Goal: Task Accomplishment & Management: Manage account settings

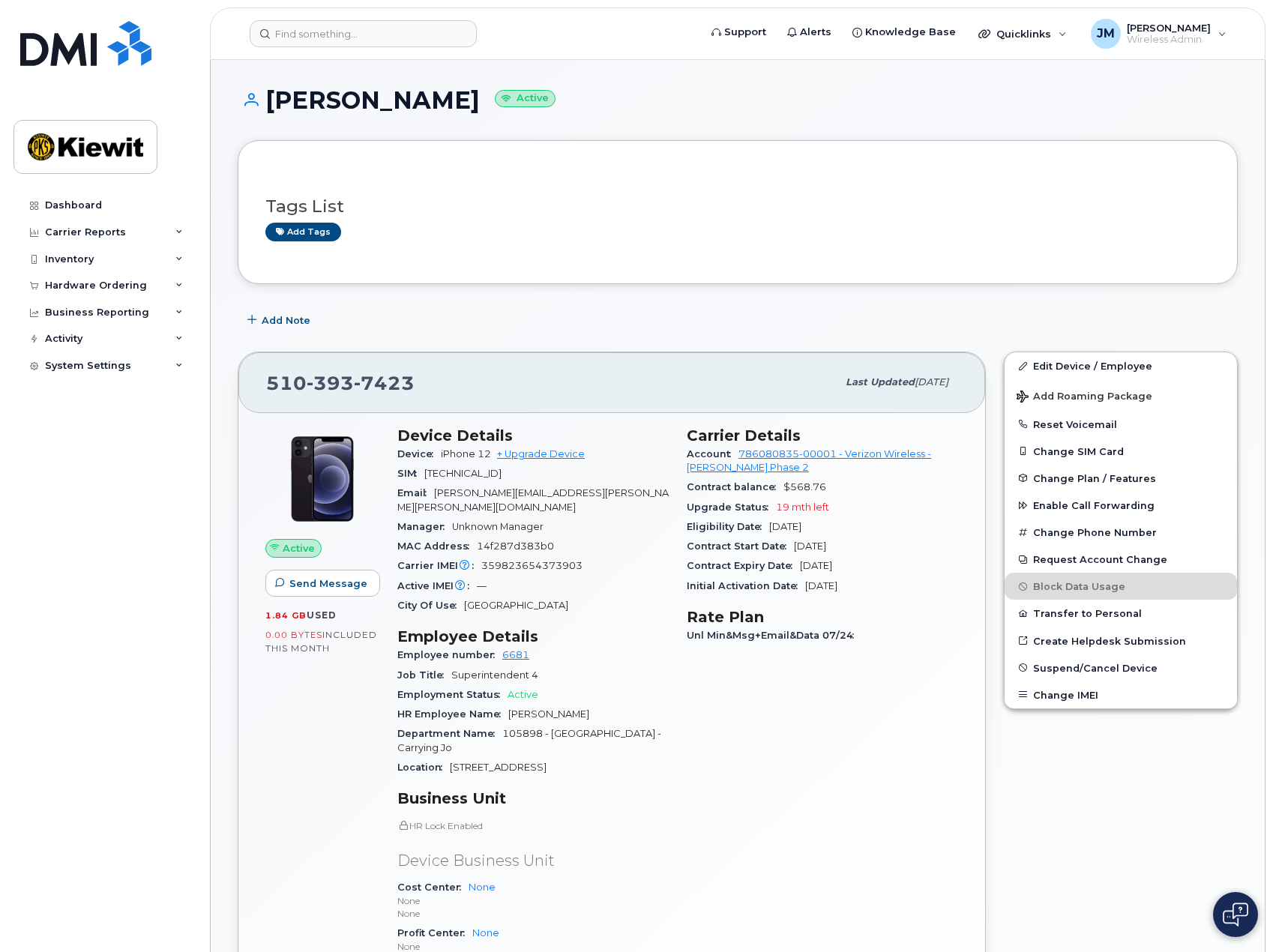
scroll to position [150, 0]
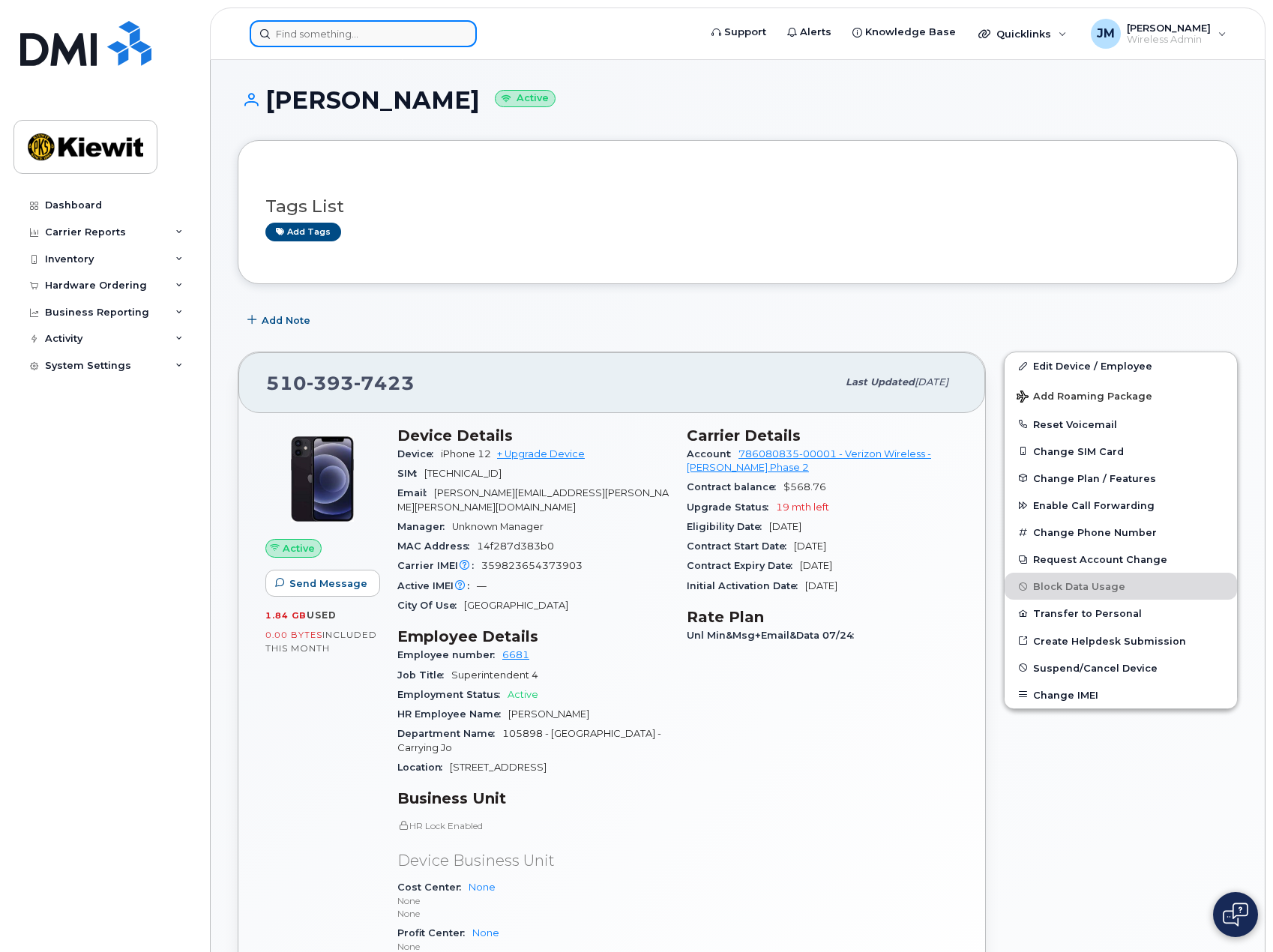
click at [359, 39] on input at bounding box center [363, 33] width 227 height 27
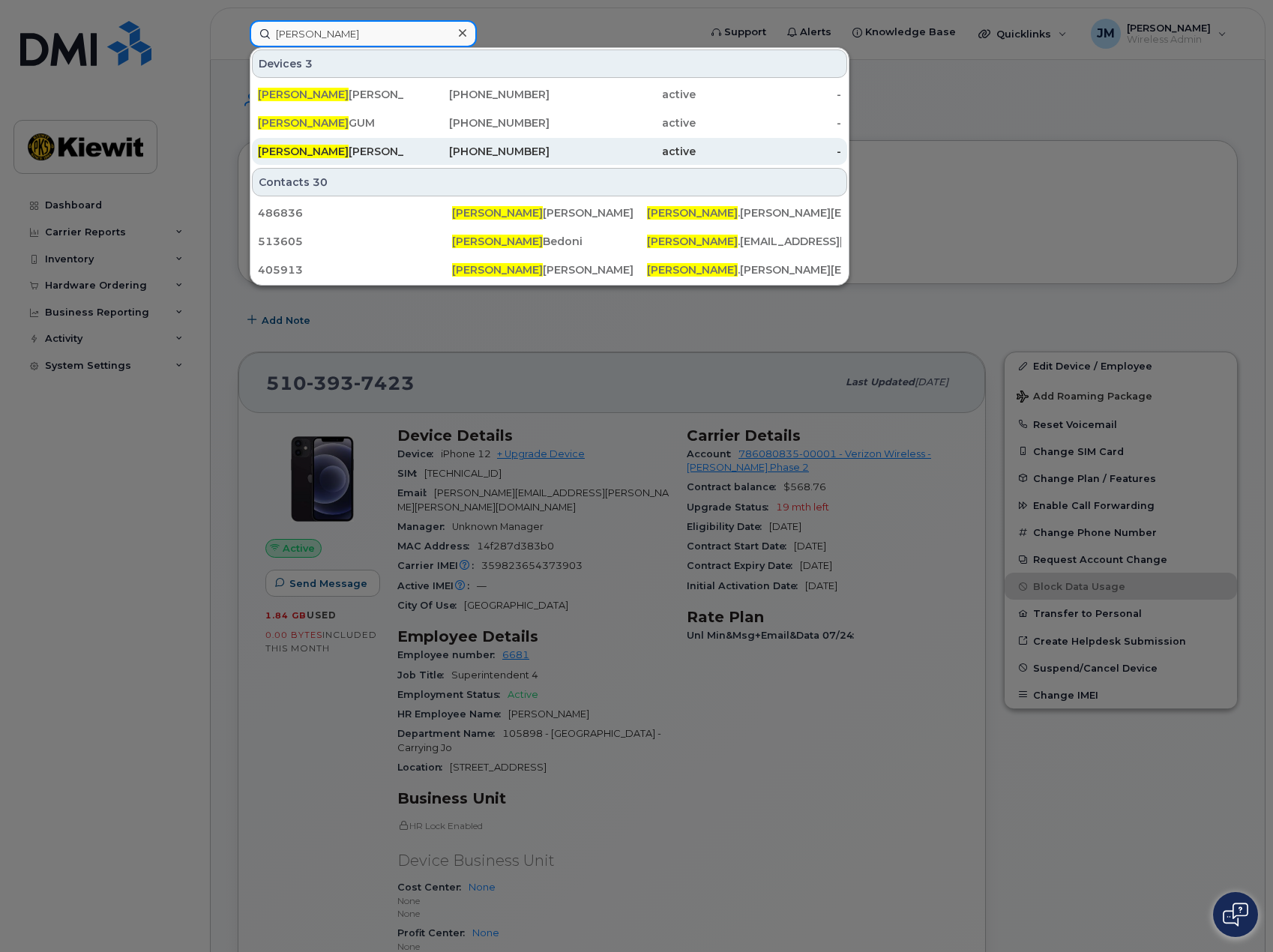
type input "sheila"
click at [331, 156] on div "SHEILA DALEY" at bounding box center [330, 151] width 146 height 15
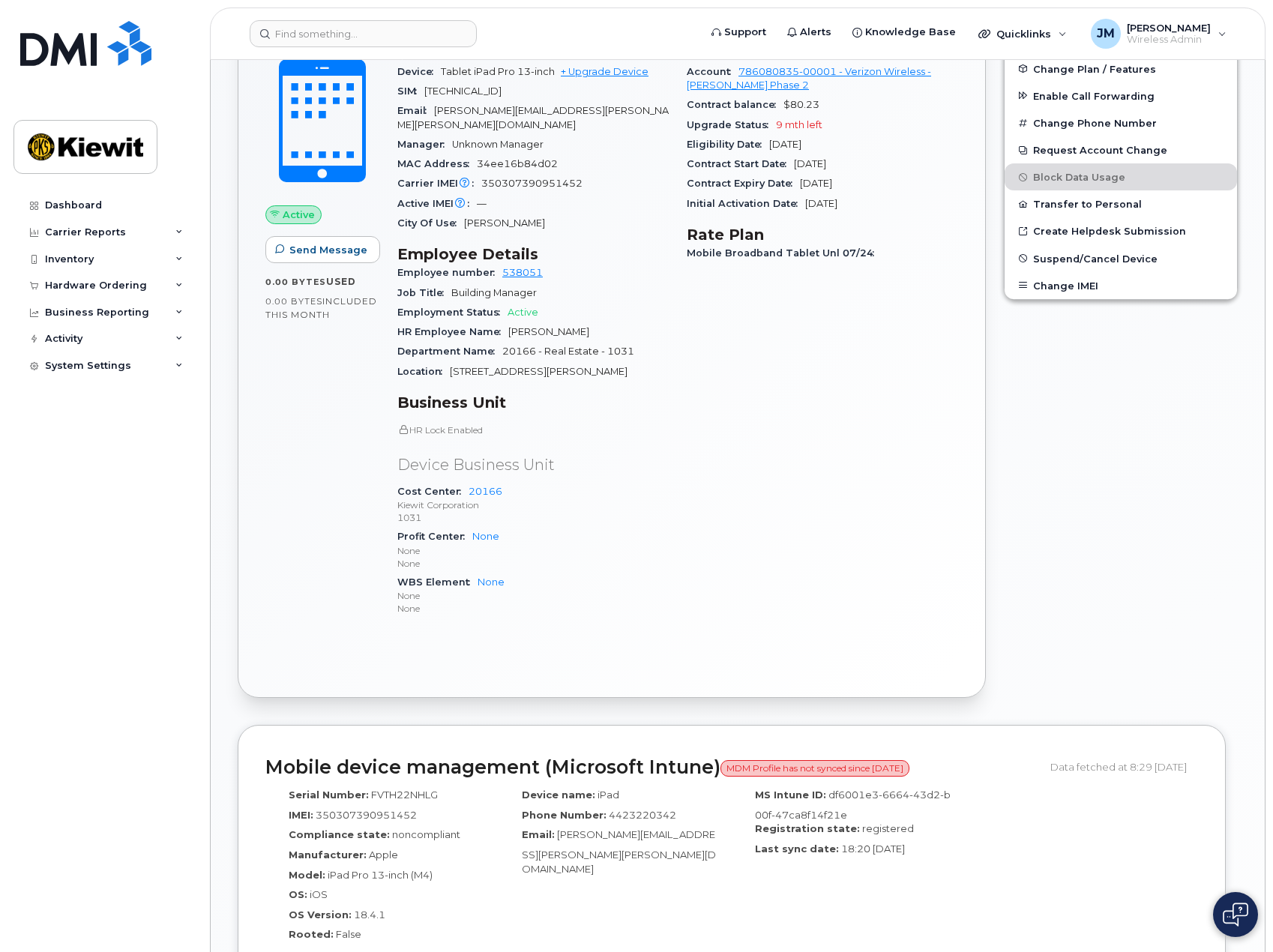
scroll to position [375, 0]
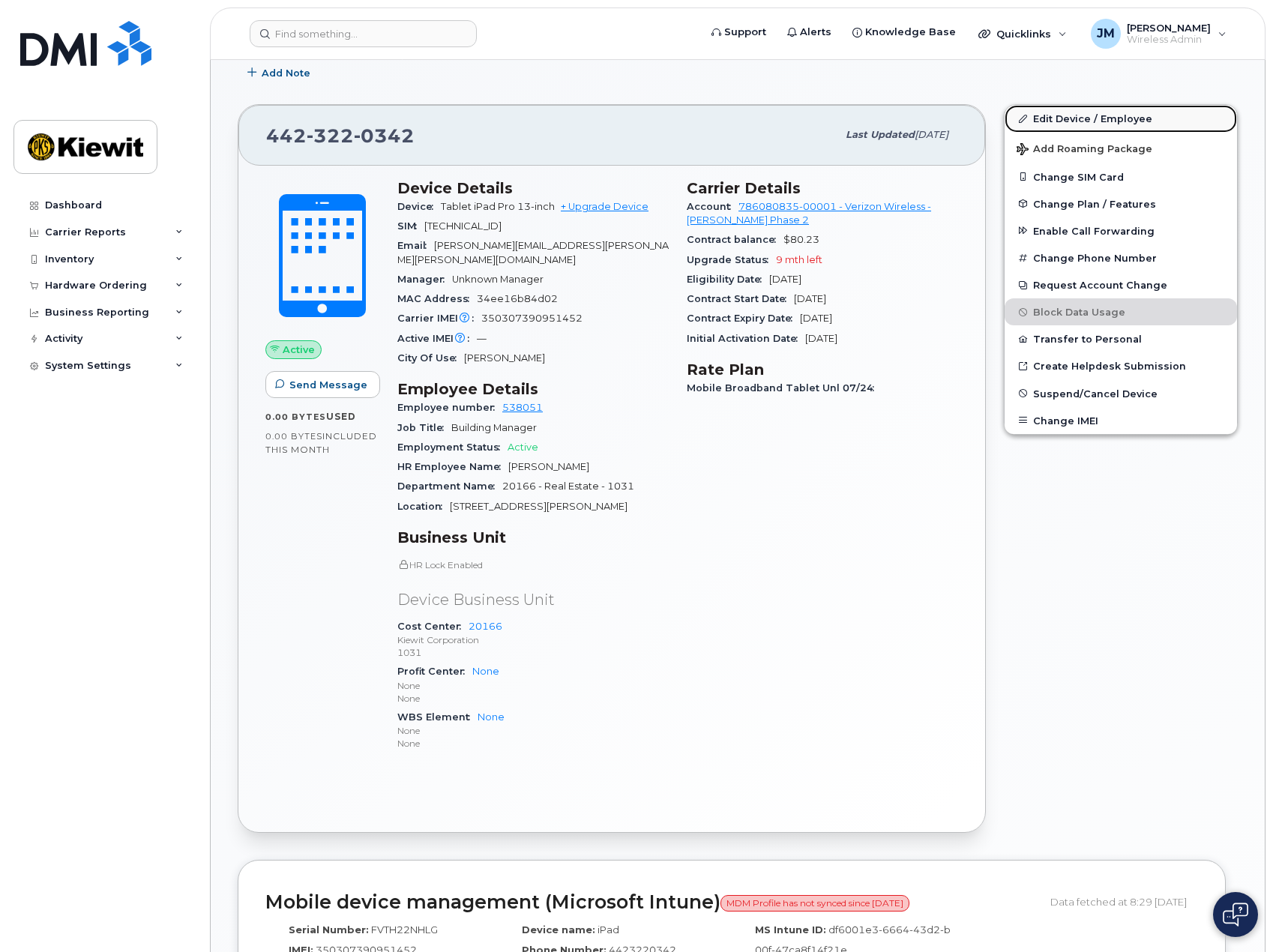
click at [1068, 120] on link "Edit Device / Employee" at bounding box center [1121, 119] width 232 height 27
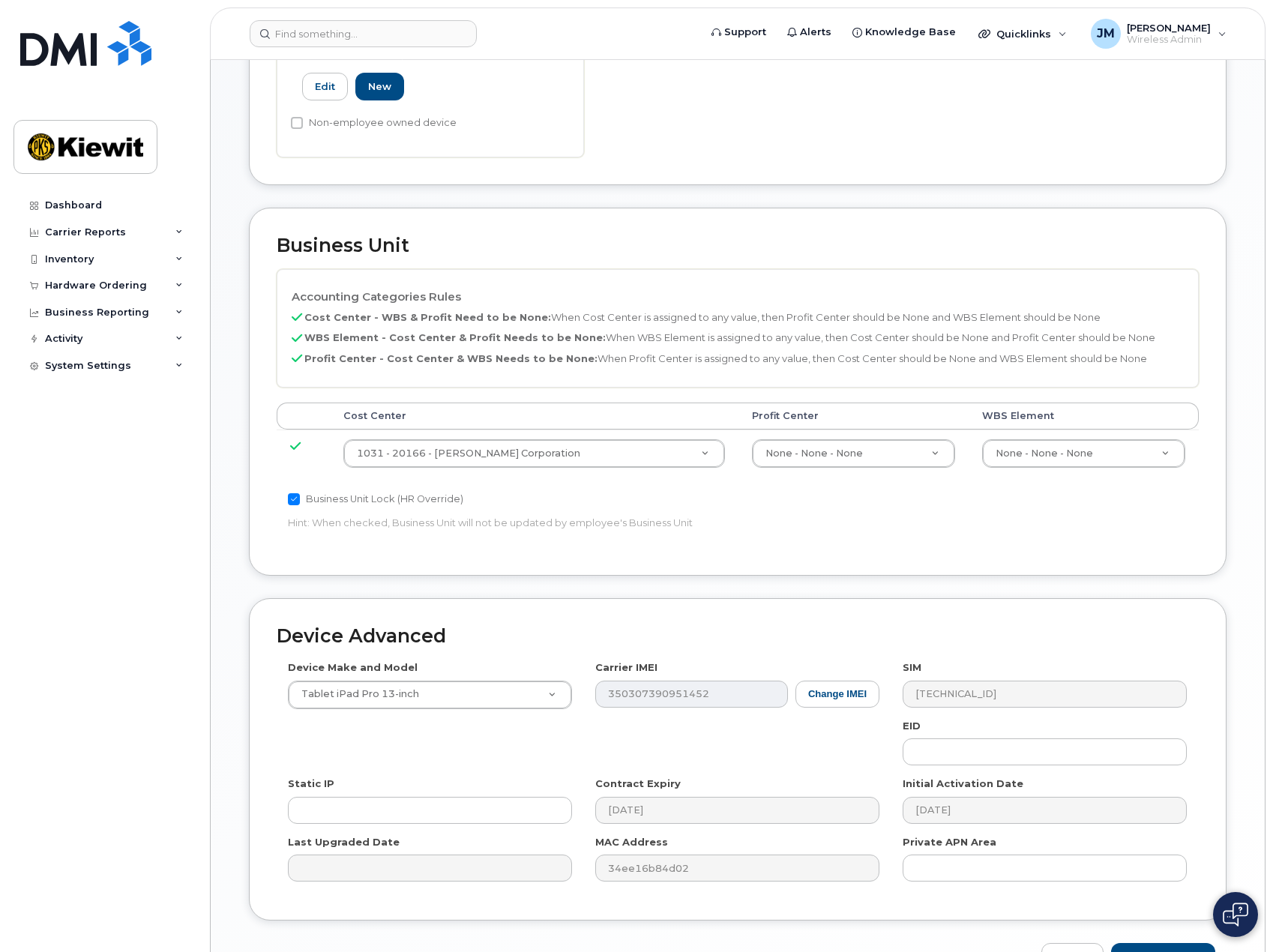
scroll to position [588, 0]
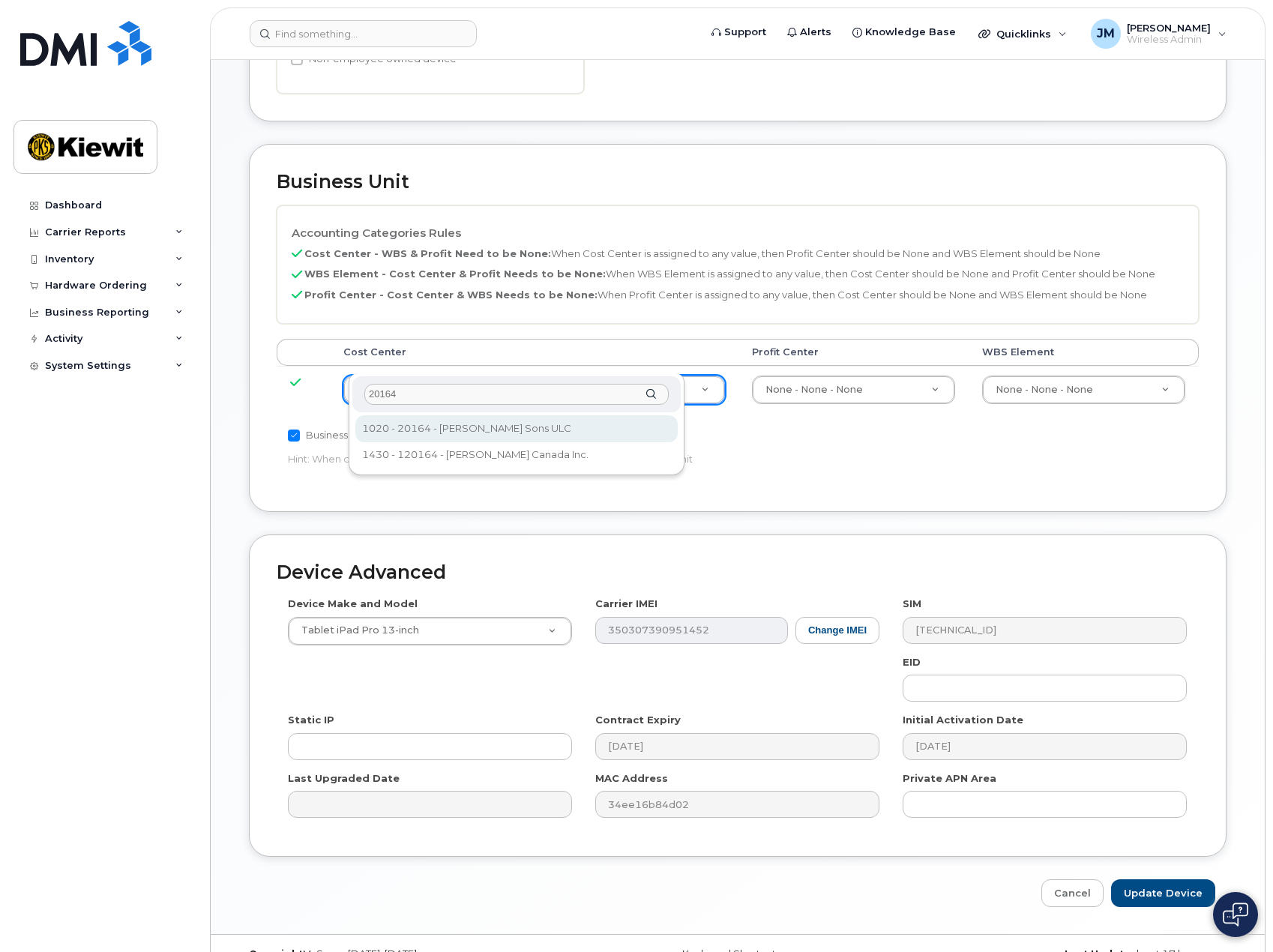
drag, startPoint x: 470, startPoint y: 398, endPoint x: 297, endPoint y: 407, distance: 173.2
click at [297, 407] on body "Support Alerts Knowledge Base Quicklinks Suspend / Cancel Device Change SIM Car…" at bounding box center [636, 196] width 1273 height 1570
type input "21564"
type input "30347817"
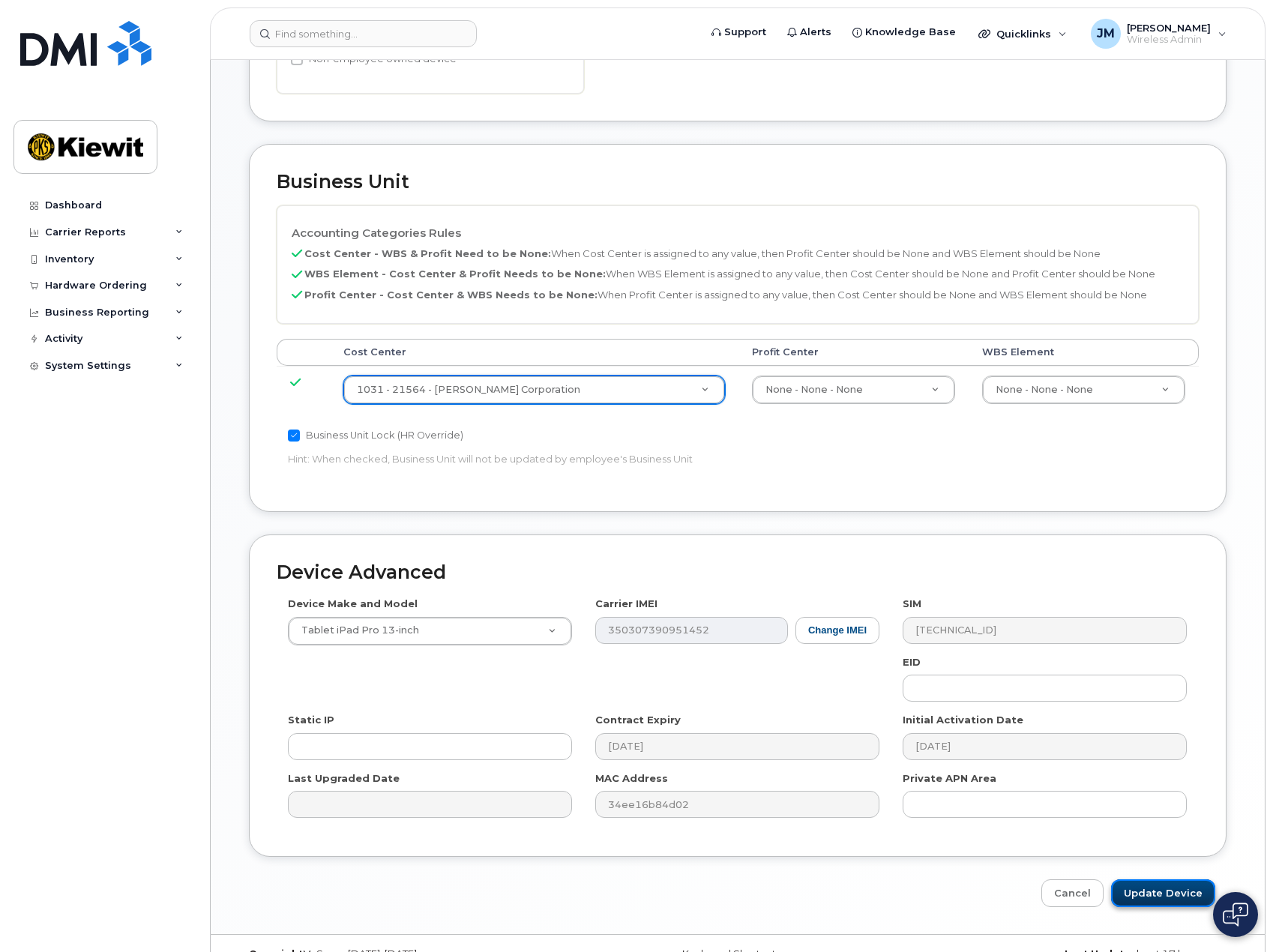
click at [1138, 879] on input "Update Device" at bounding box center [1163, 893] width 104 height 28
type input "Saving..."
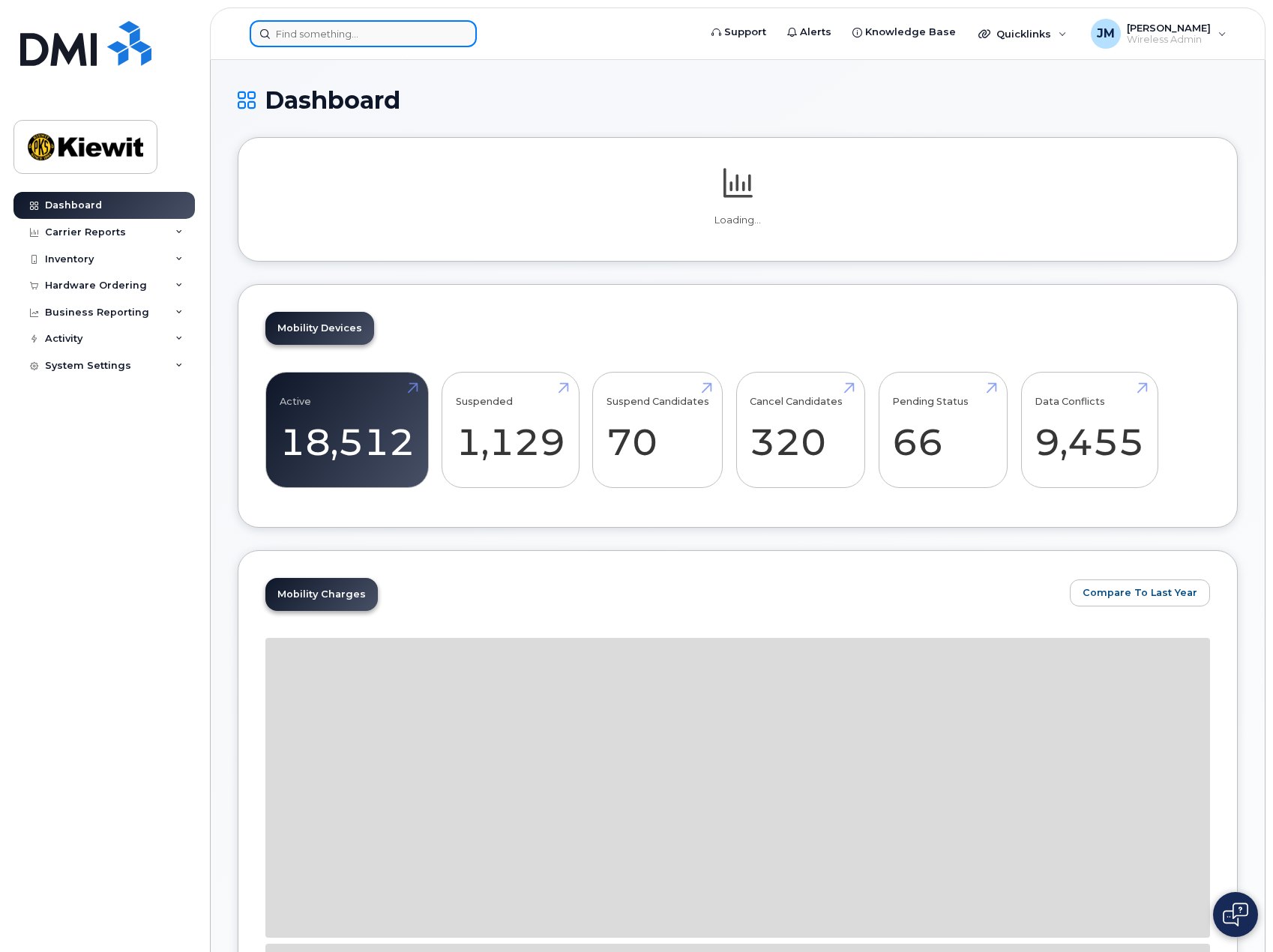
click at [344, 31] on input at bounding box center [363, 33] width 227 height 27
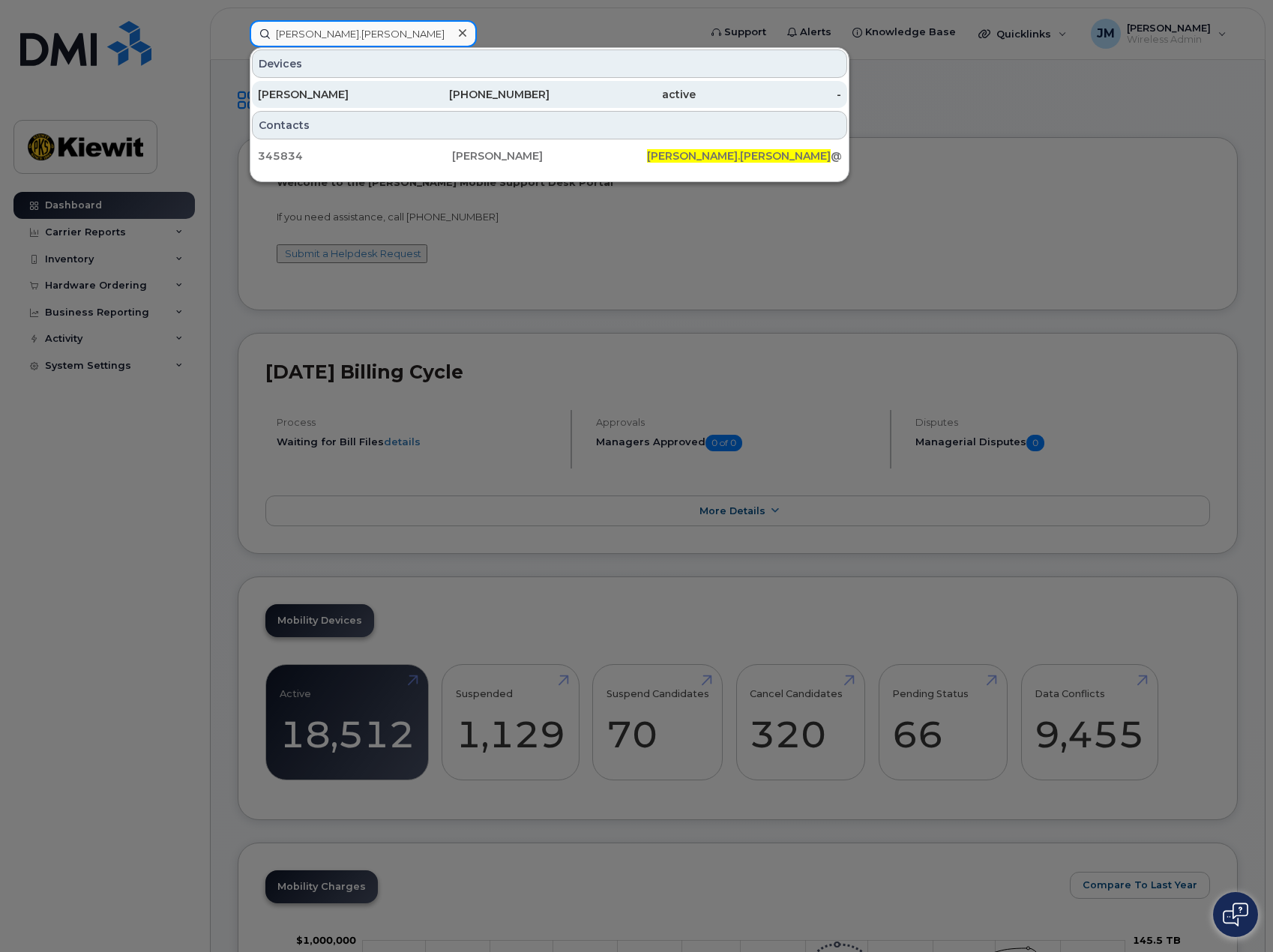
type input "derek.popp"
click at [337, 98] on div "Derek Popp" at bounding box center [330, 94] width 146 height 15
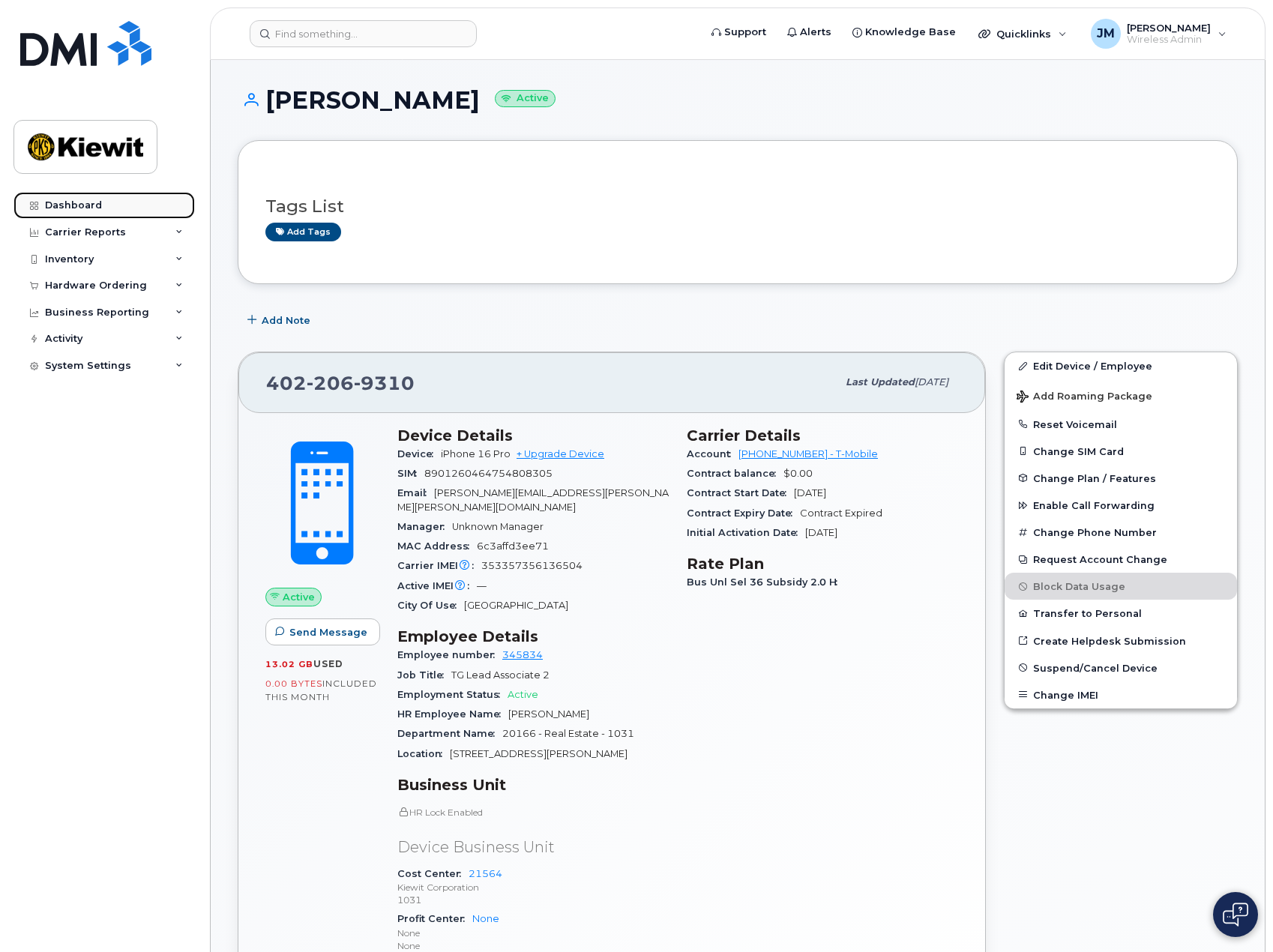
click at [114, 205] on link "Dashboard" at bounding box center [104, 206] width 181 height 27
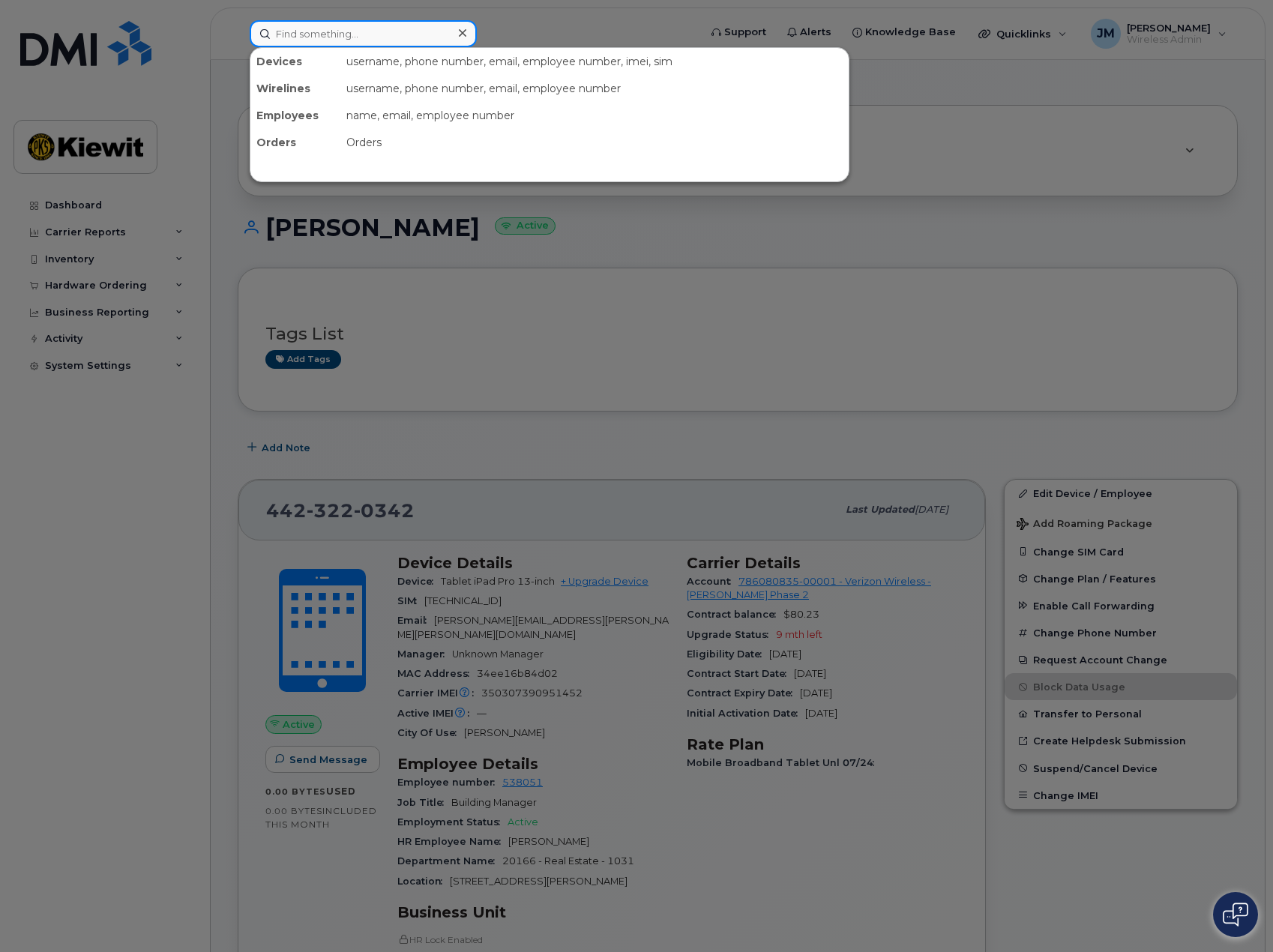
click at [403, 39] on input at bounding box center [363, 33] width 227 height 27
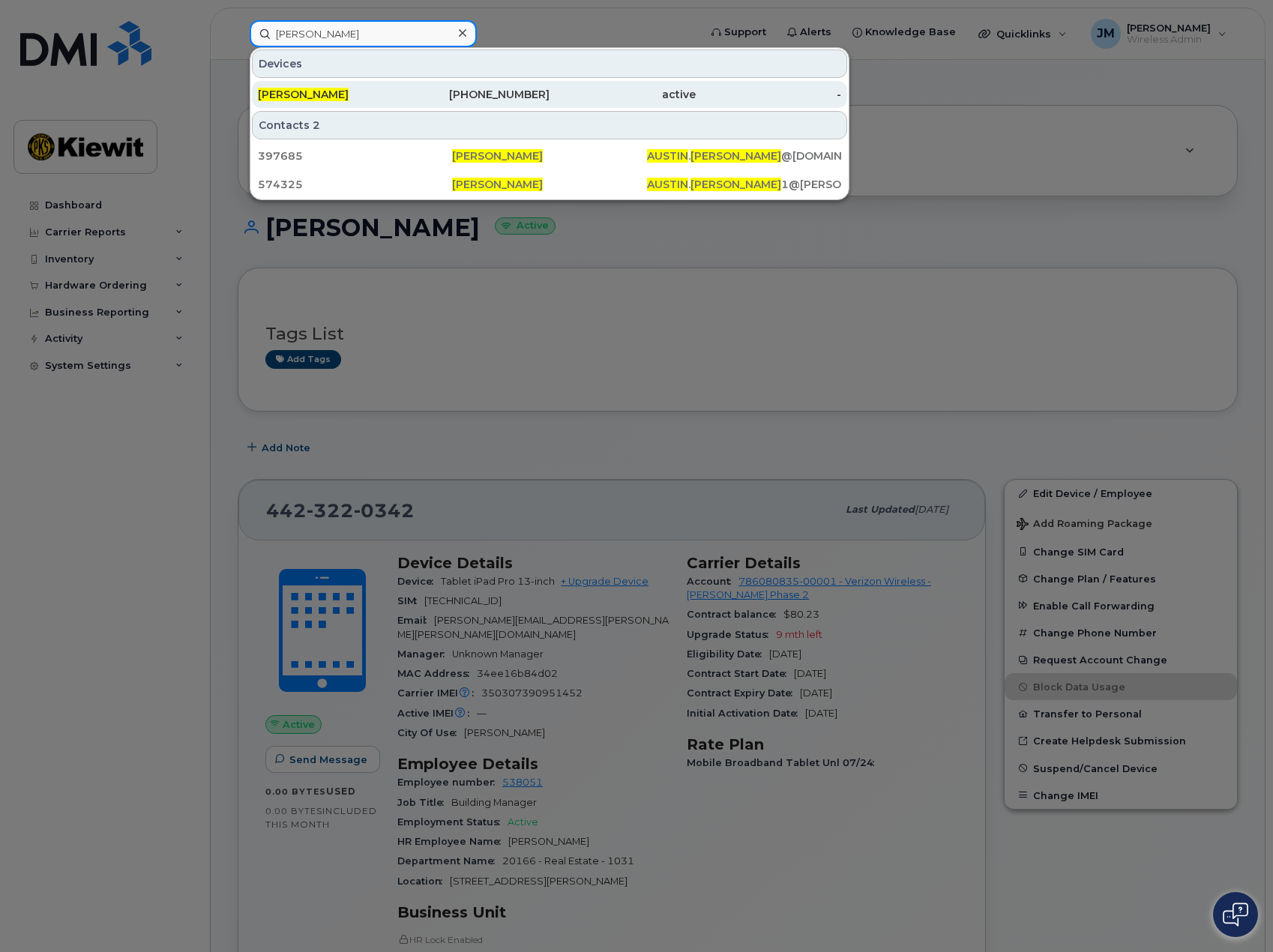
type input "austin harris"
click at [404, 89] on div "[PERSON_NAME]" at bounding box center [477, 95] width 146 height 27
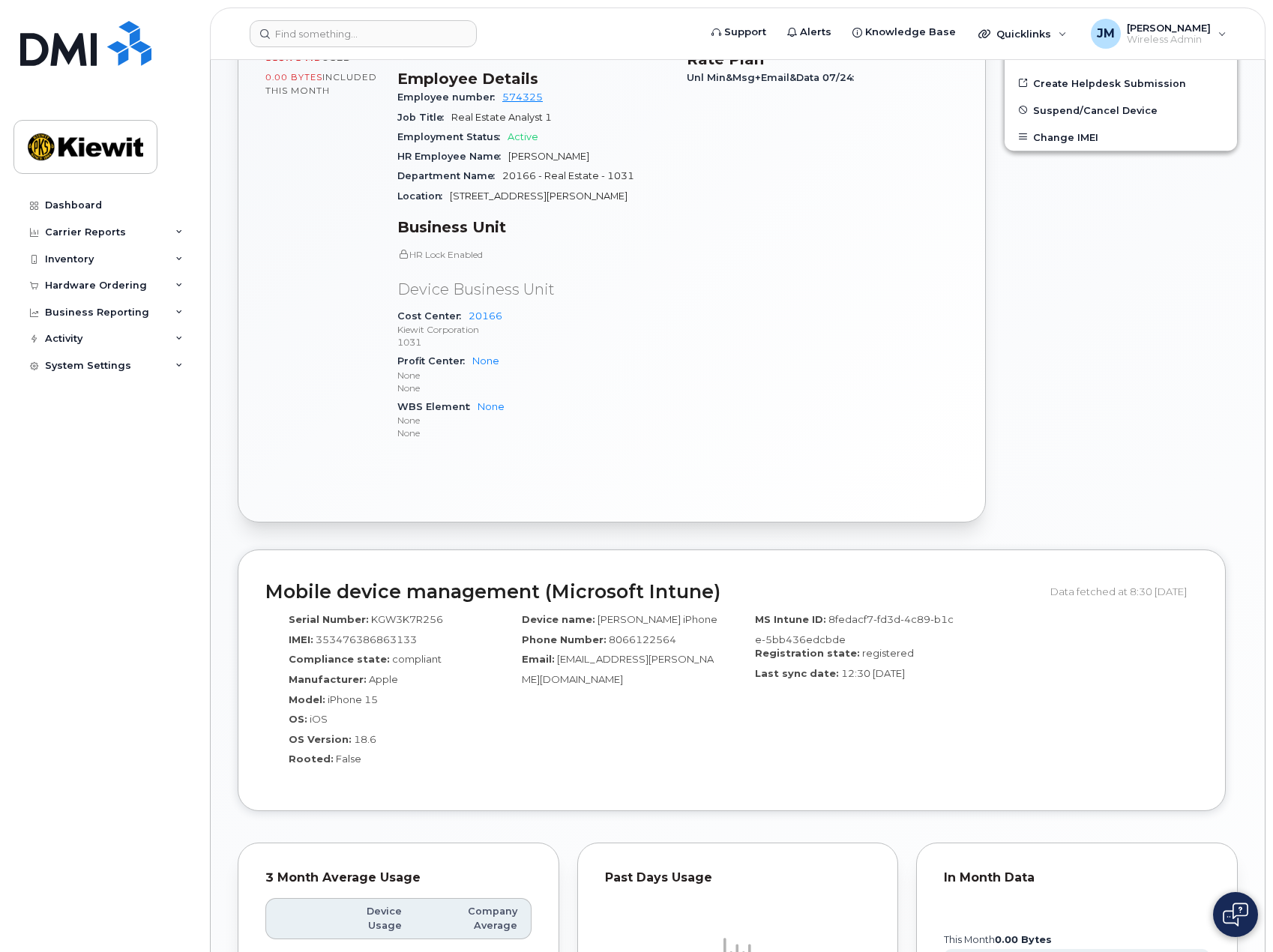
scroll to position [137, 0]
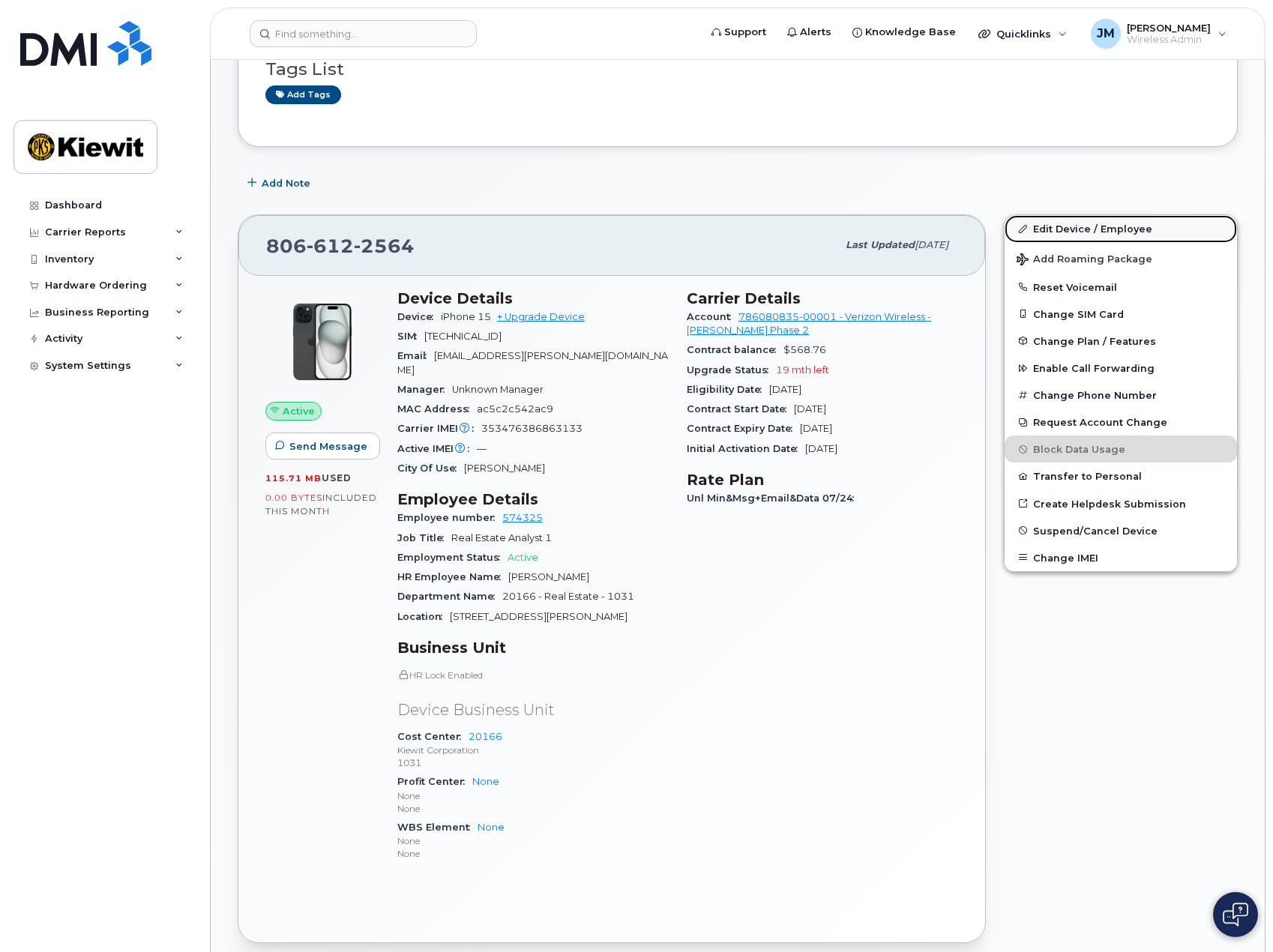
click at [1088, 228] on link "Edit Device / Employee" at bounding box center [1121, 229] width 232 height 27
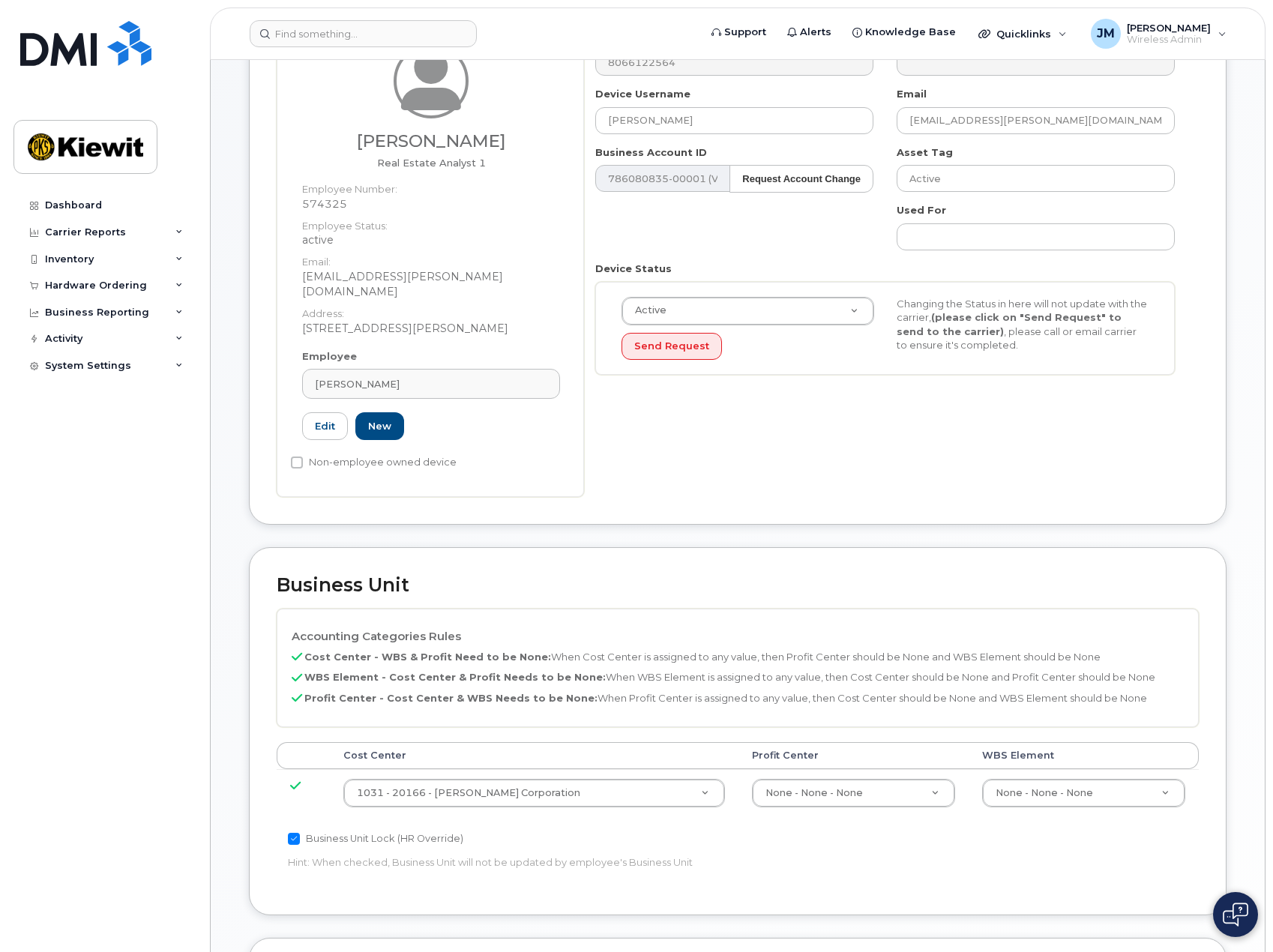
scroll to position [525, 0]
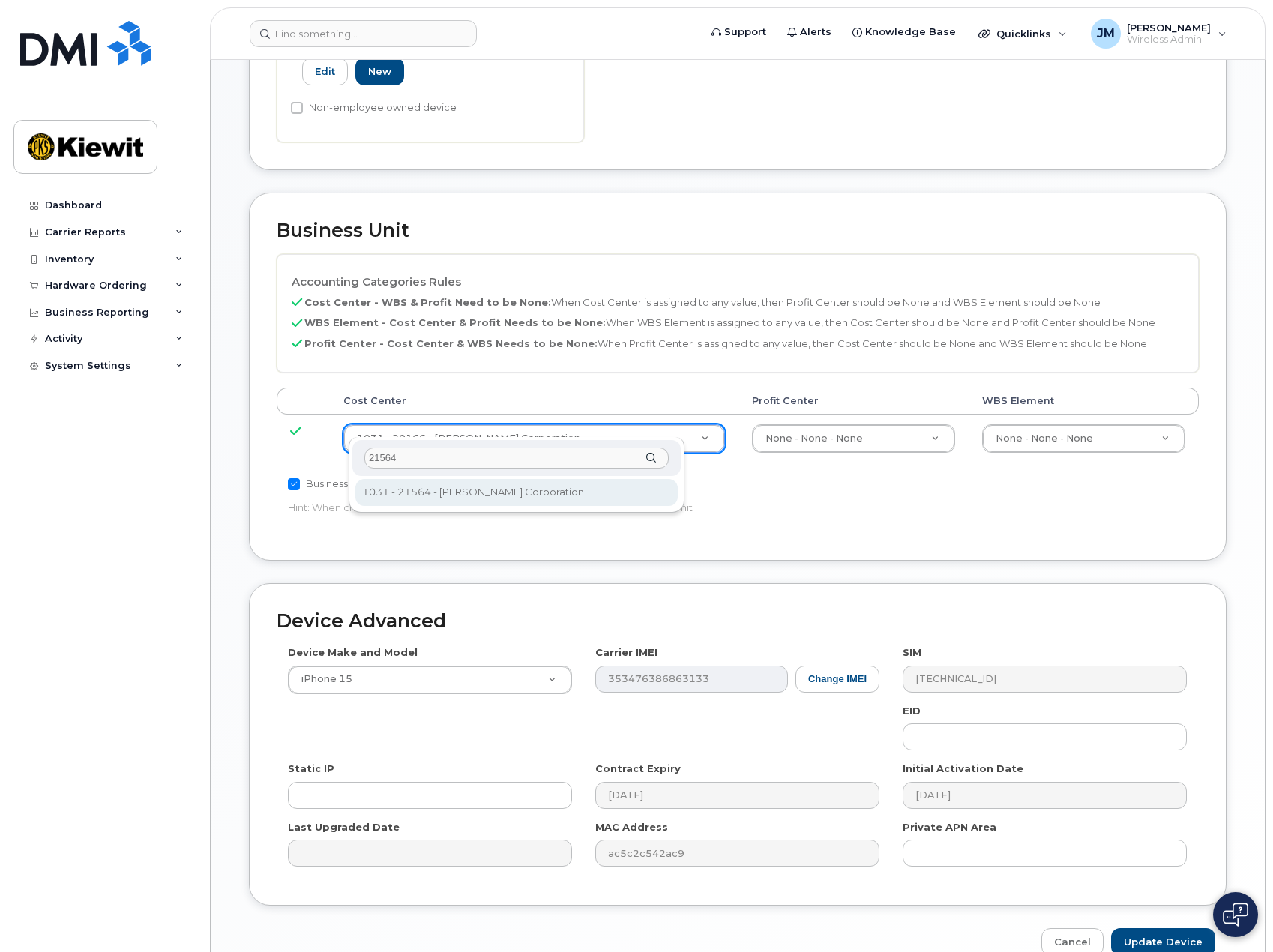
type input "21564"
type input "30347817"
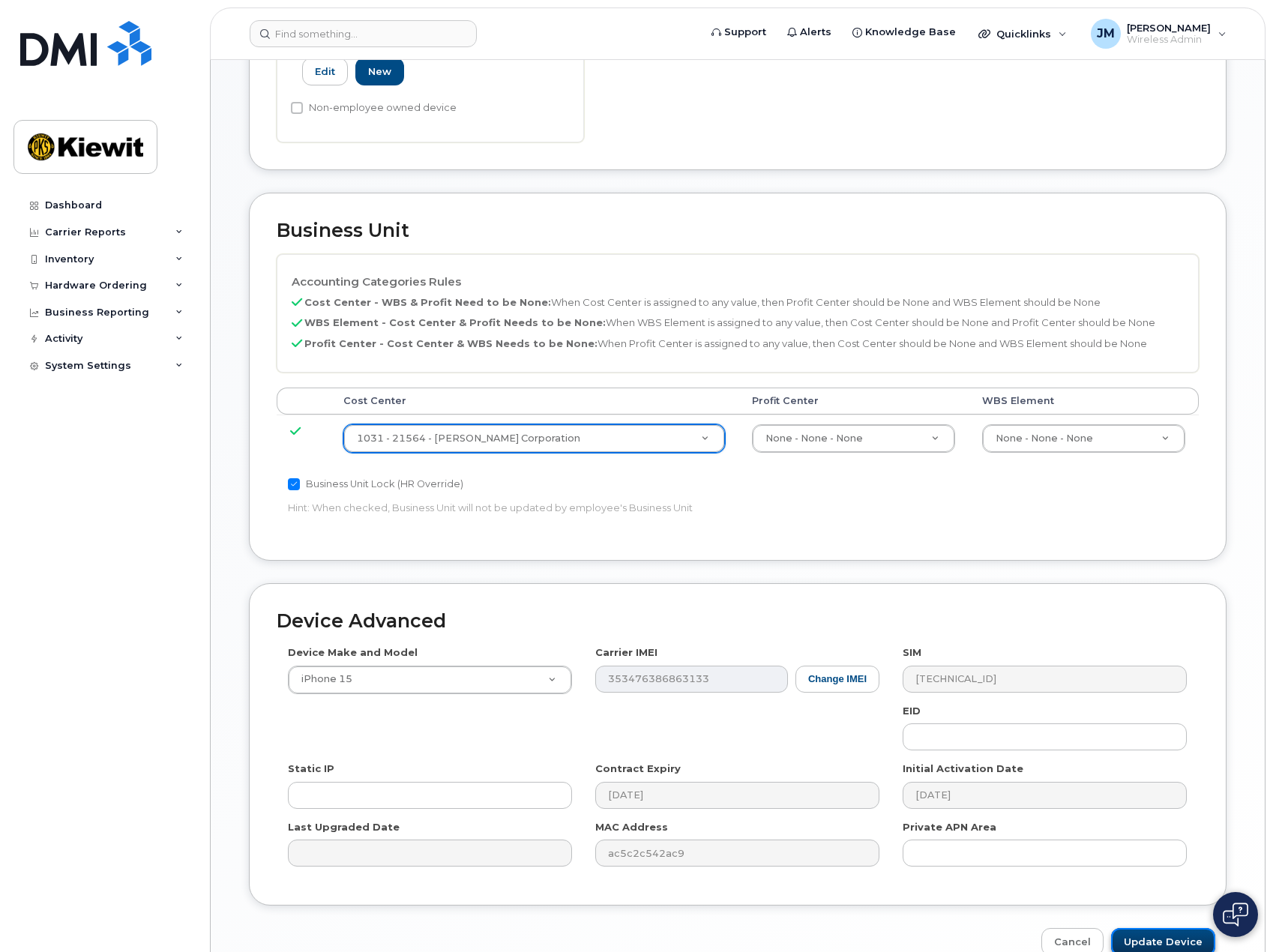
click at [1145, 928] on input "Update Device" at bounding box center [1163, 942] width 104 height 28
type input "Saving..."
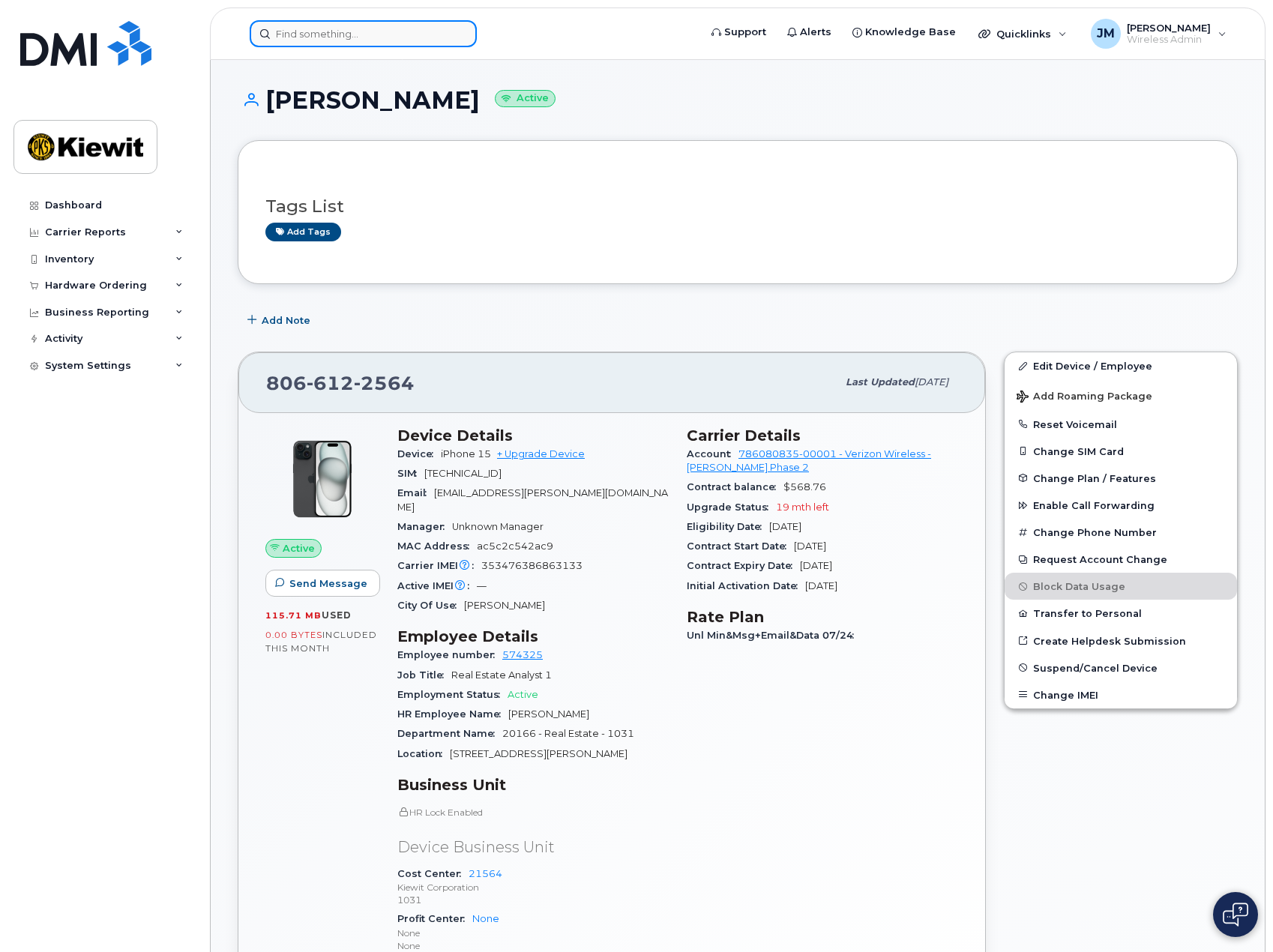
click at [364, 24] on input at bounding box center [363, 33] width 227 height 27
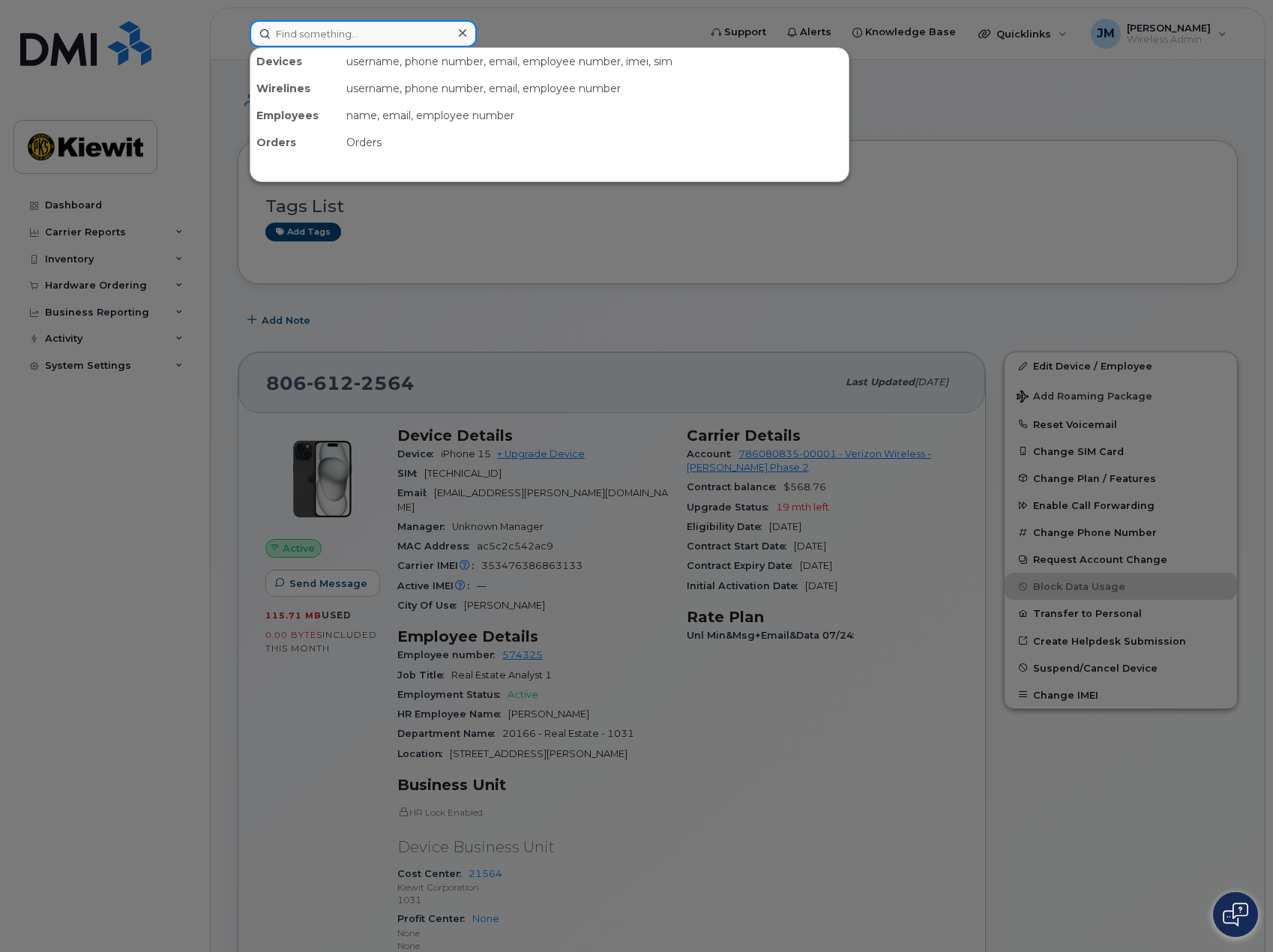
click at [365, 41] on input at bounding box center [363, 33] width 227 height 27
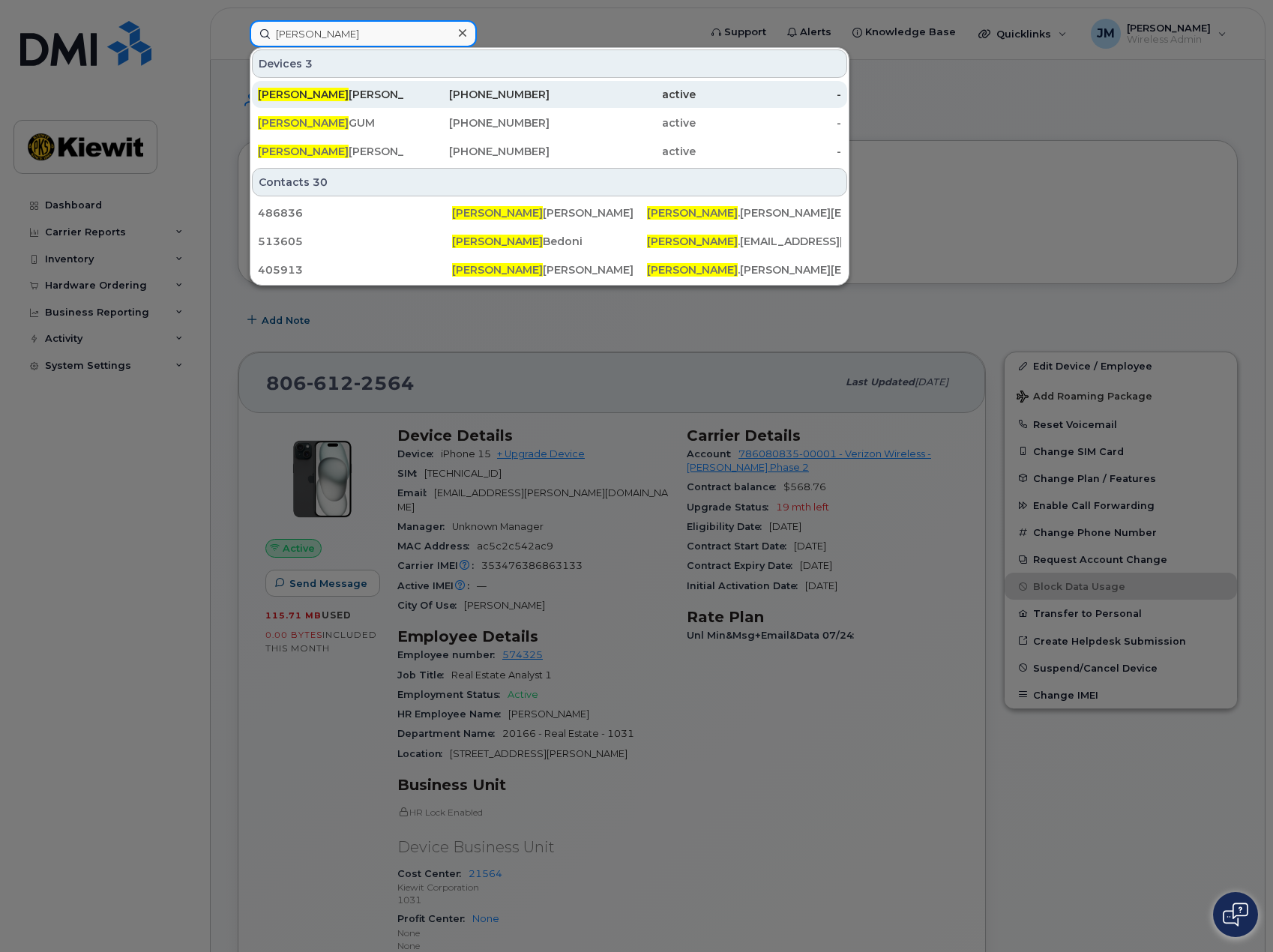
type input "sheila"
click at [353, 98] on div "SHEILA DALEY" at bounding box center [330, 94] width 146 height 15
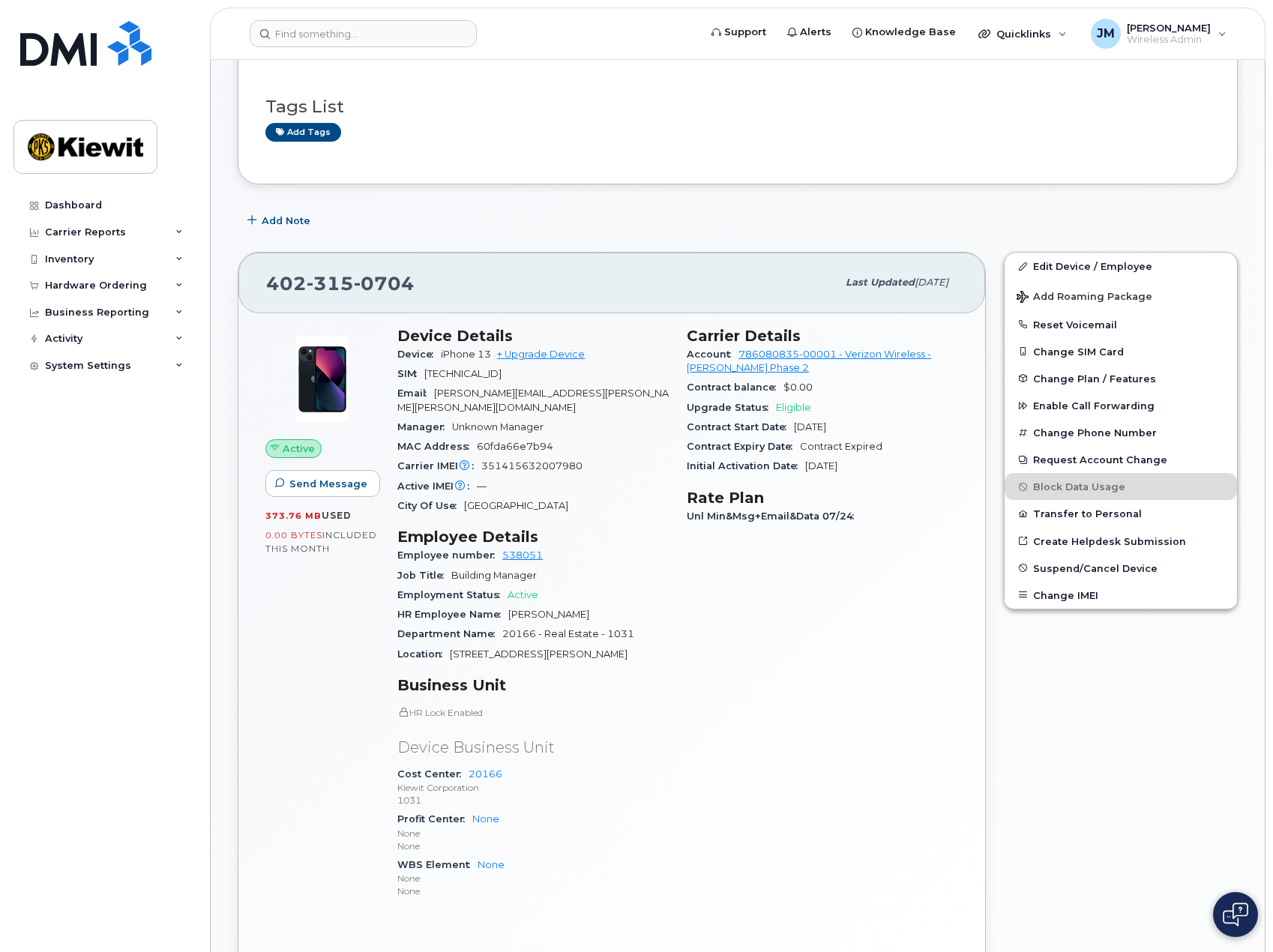
scroll to position [225, 0]
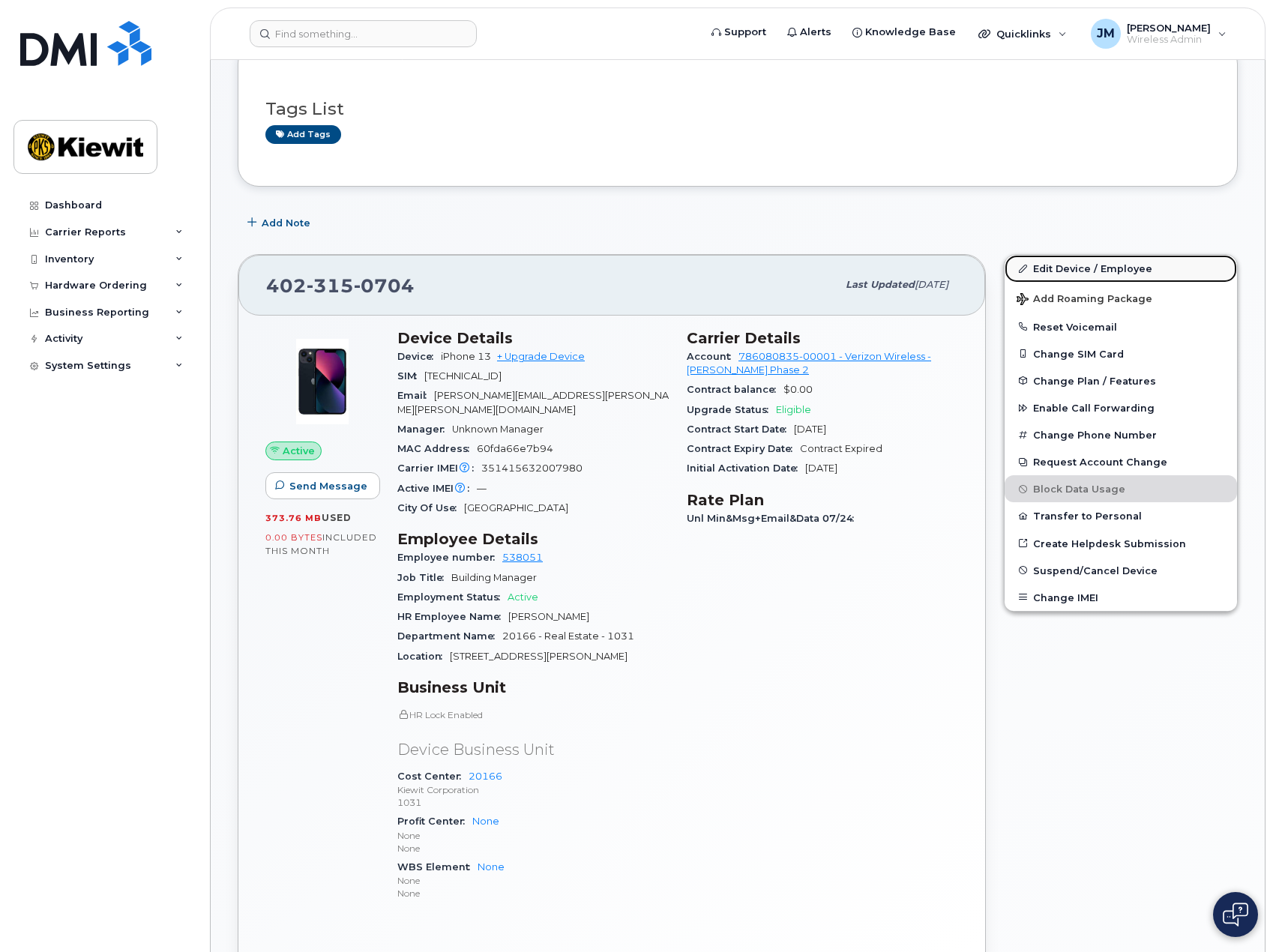
click at [1081, 267] on link "Edit Device / Employee" at bounding box center [1121, 269] width 232 height 27
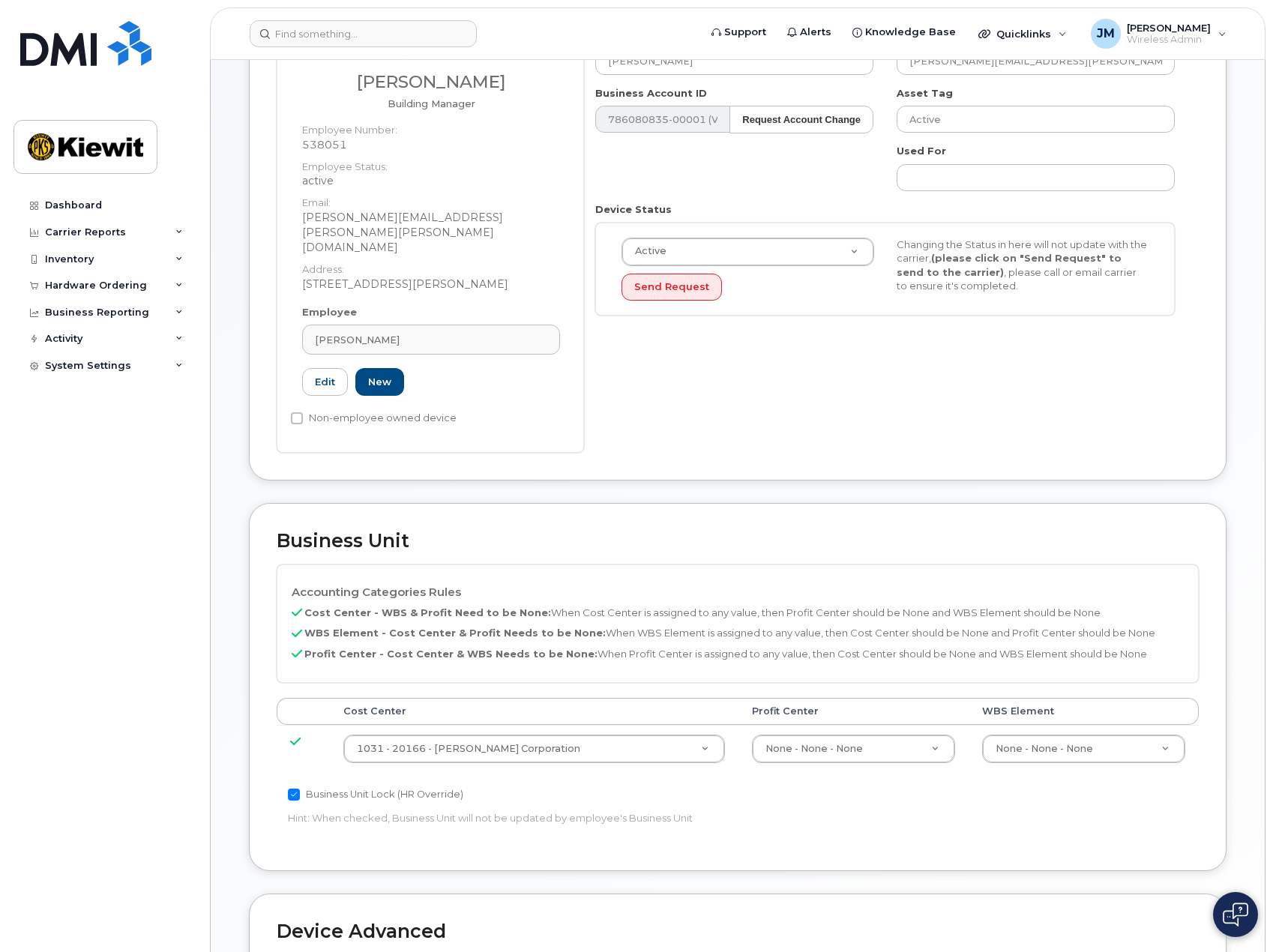
scroll to position [450, 0]
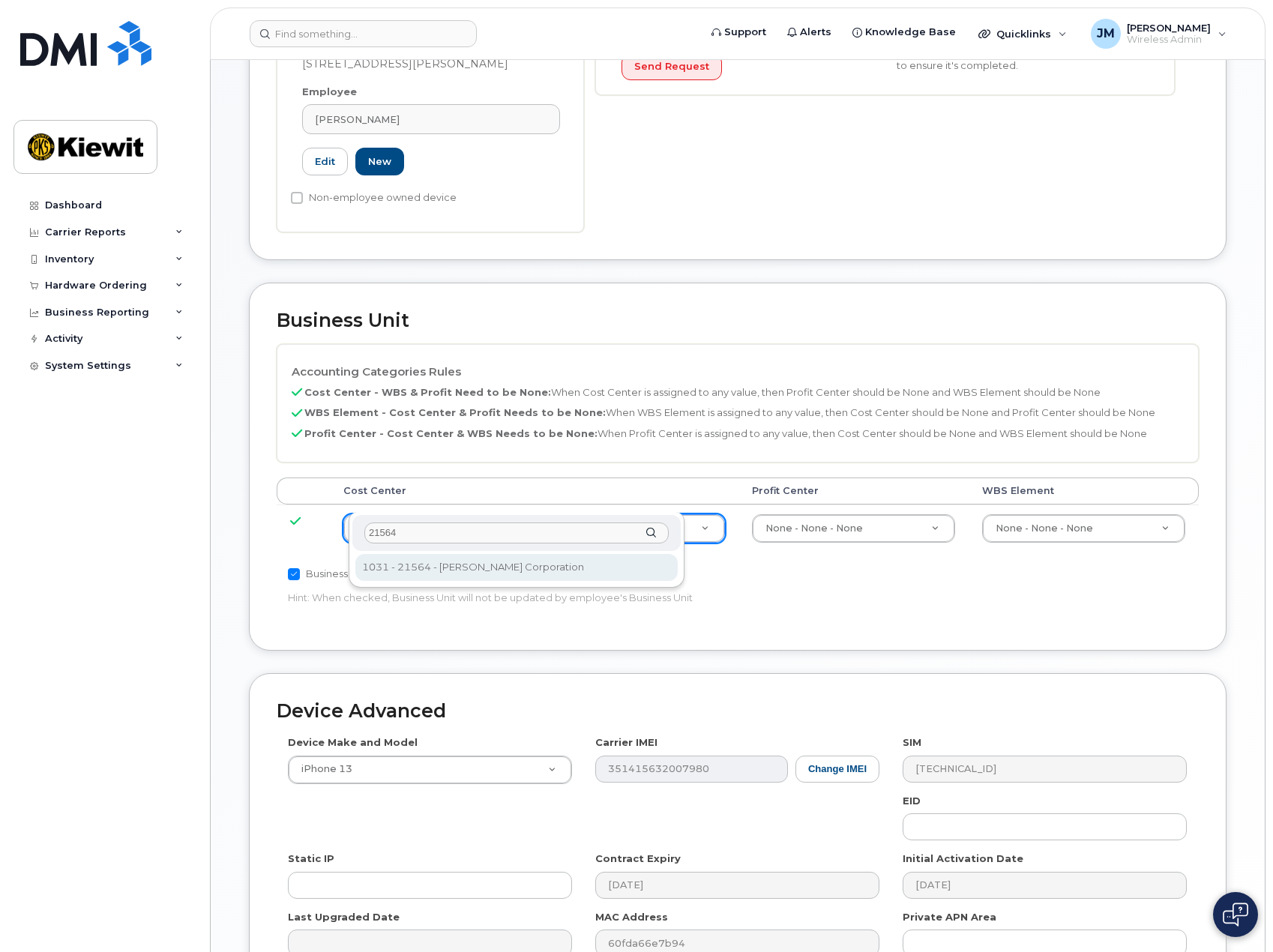
type input "21564"
type input "30347817"
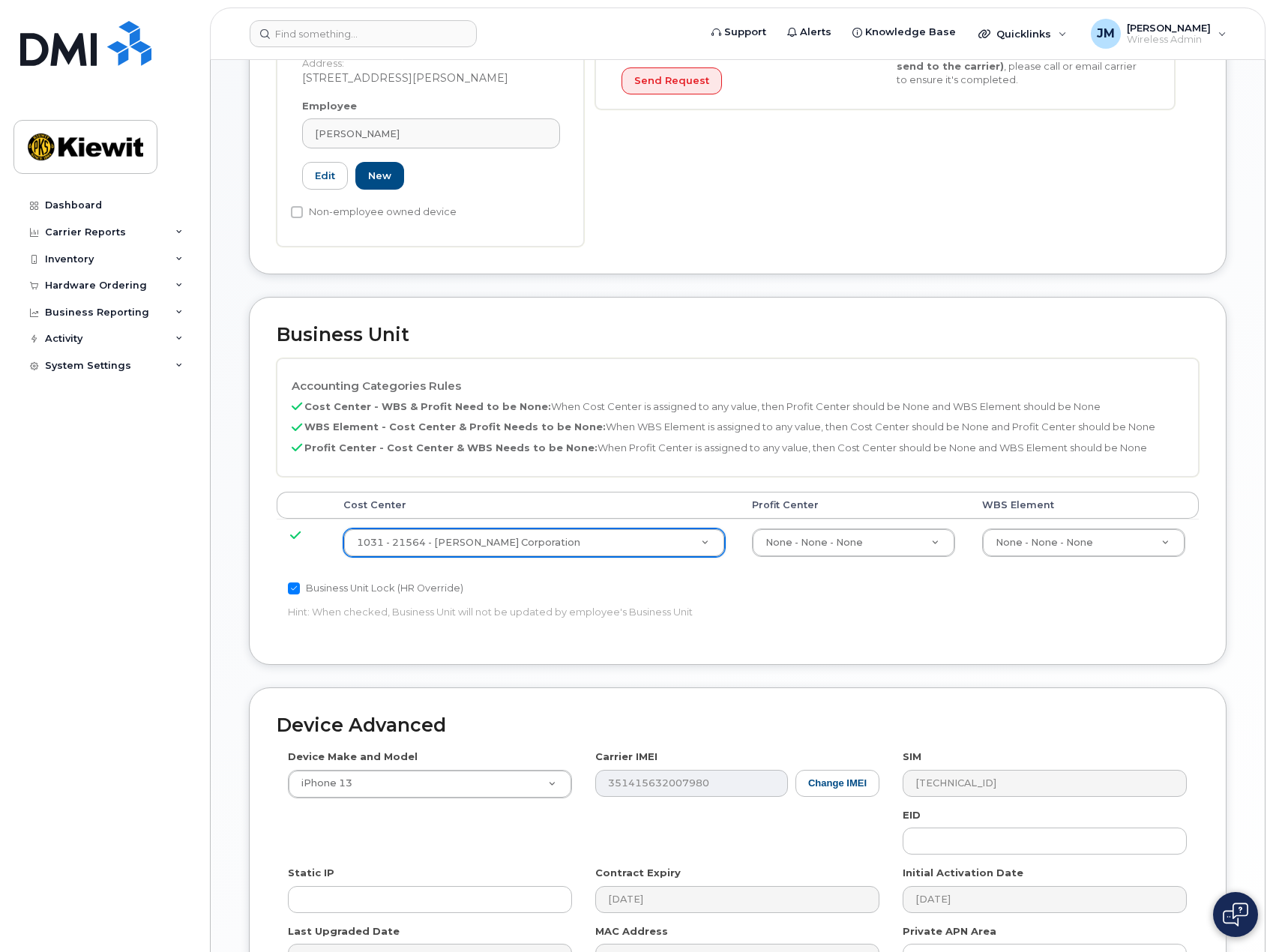
scroll to position [588, 0]
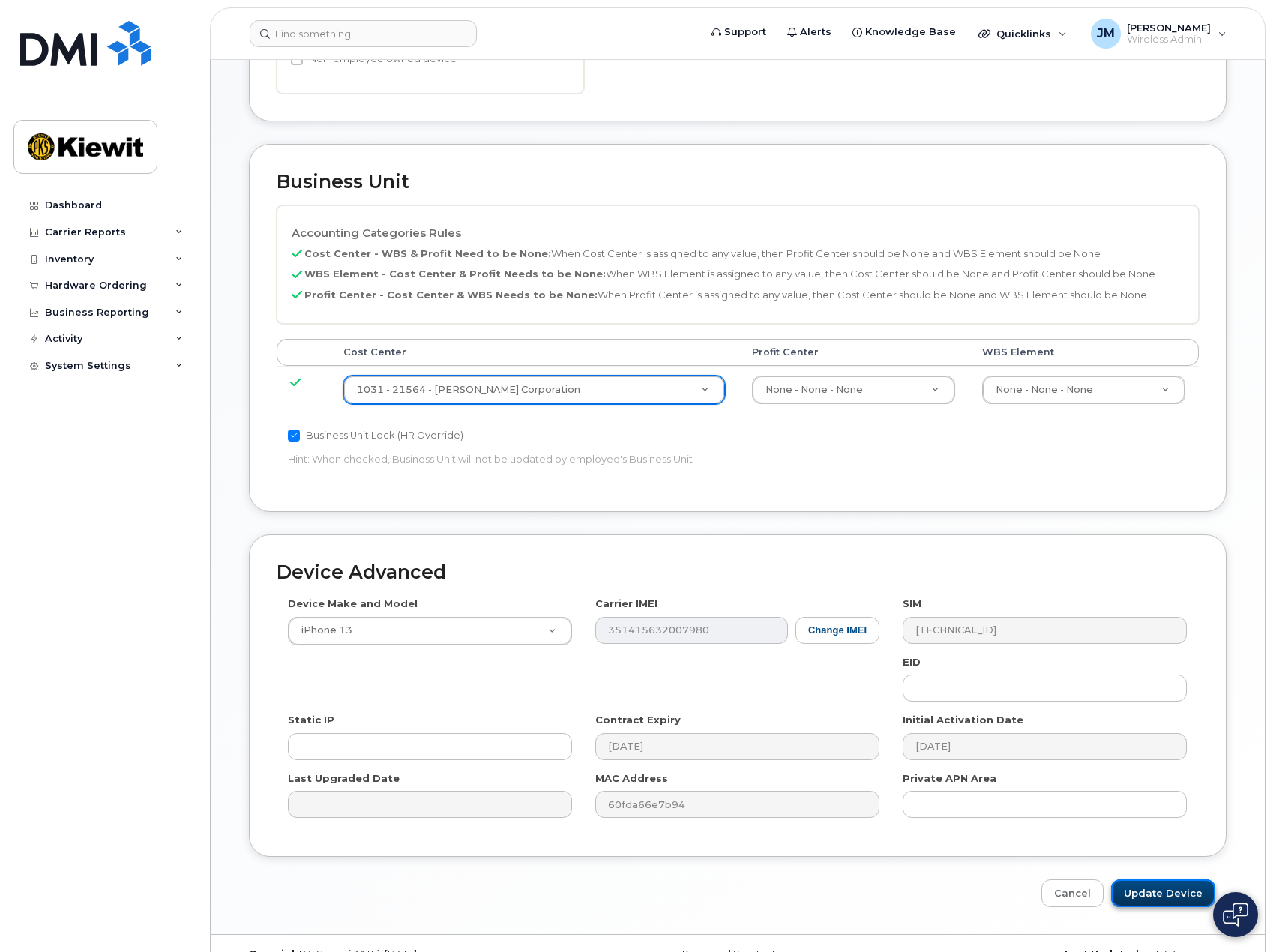
click at [1161, 879] on input "Update Device" at bounding box center [1163, 893] width 104 height 28
type input "Saving..."
